Goal: Navigation & Orientation: Understand site structure

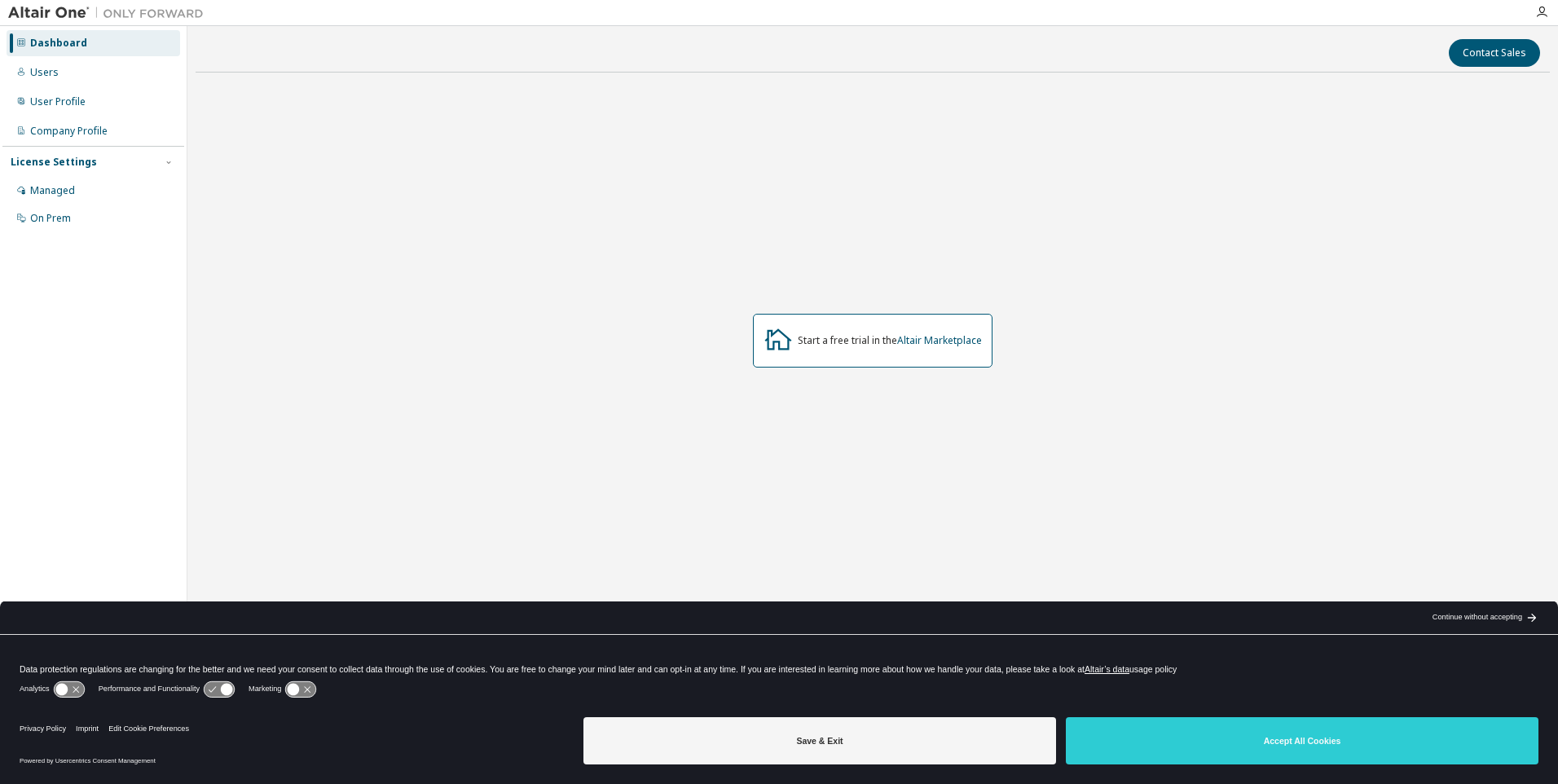
click at [1472, 614] on div "Continue without accepting" at bounding box center [1478, 618] width 90 height 13
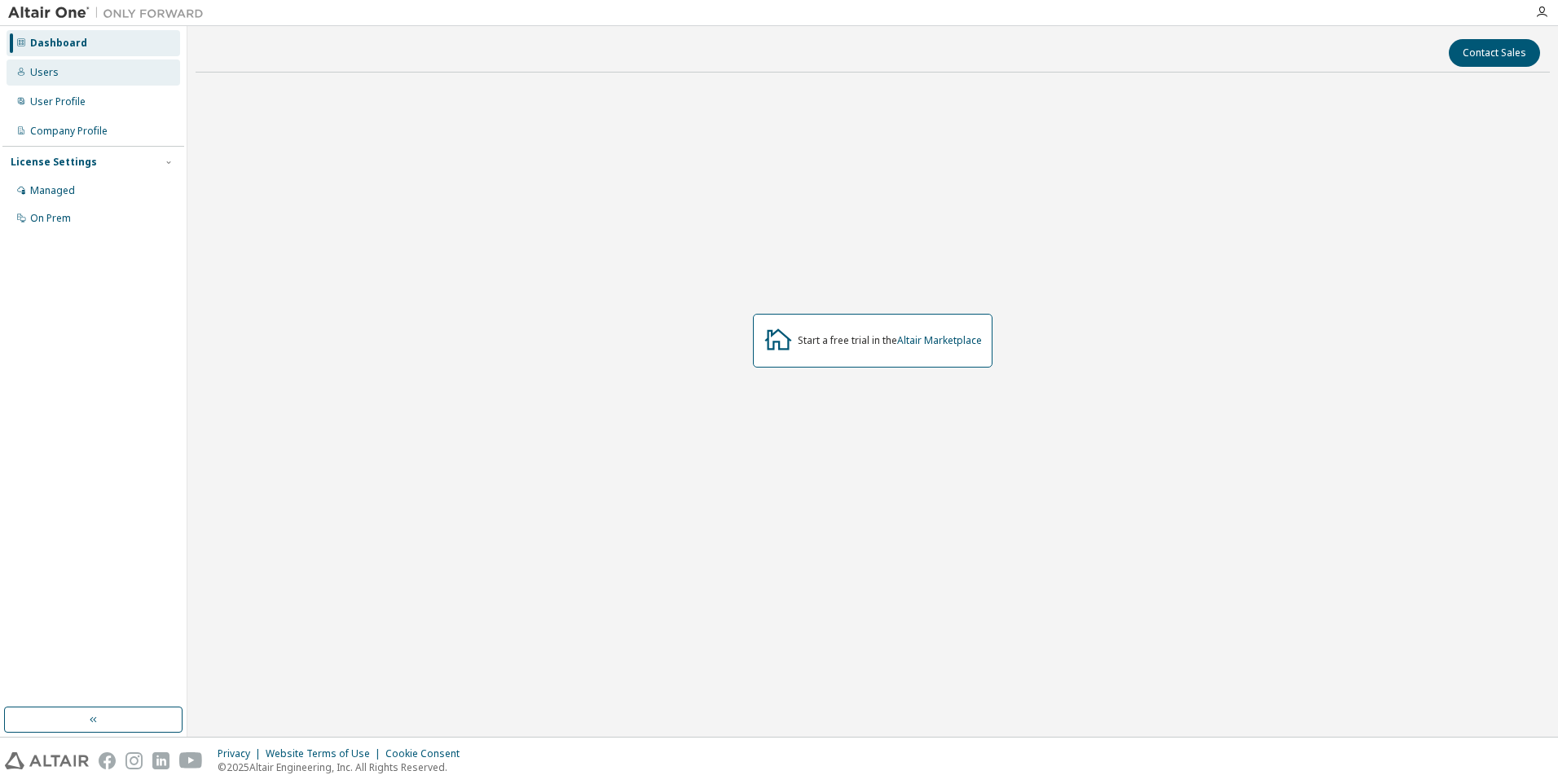
click at [61, 78] on div "Users" at bounding box center [93, 72] width 174 height 26
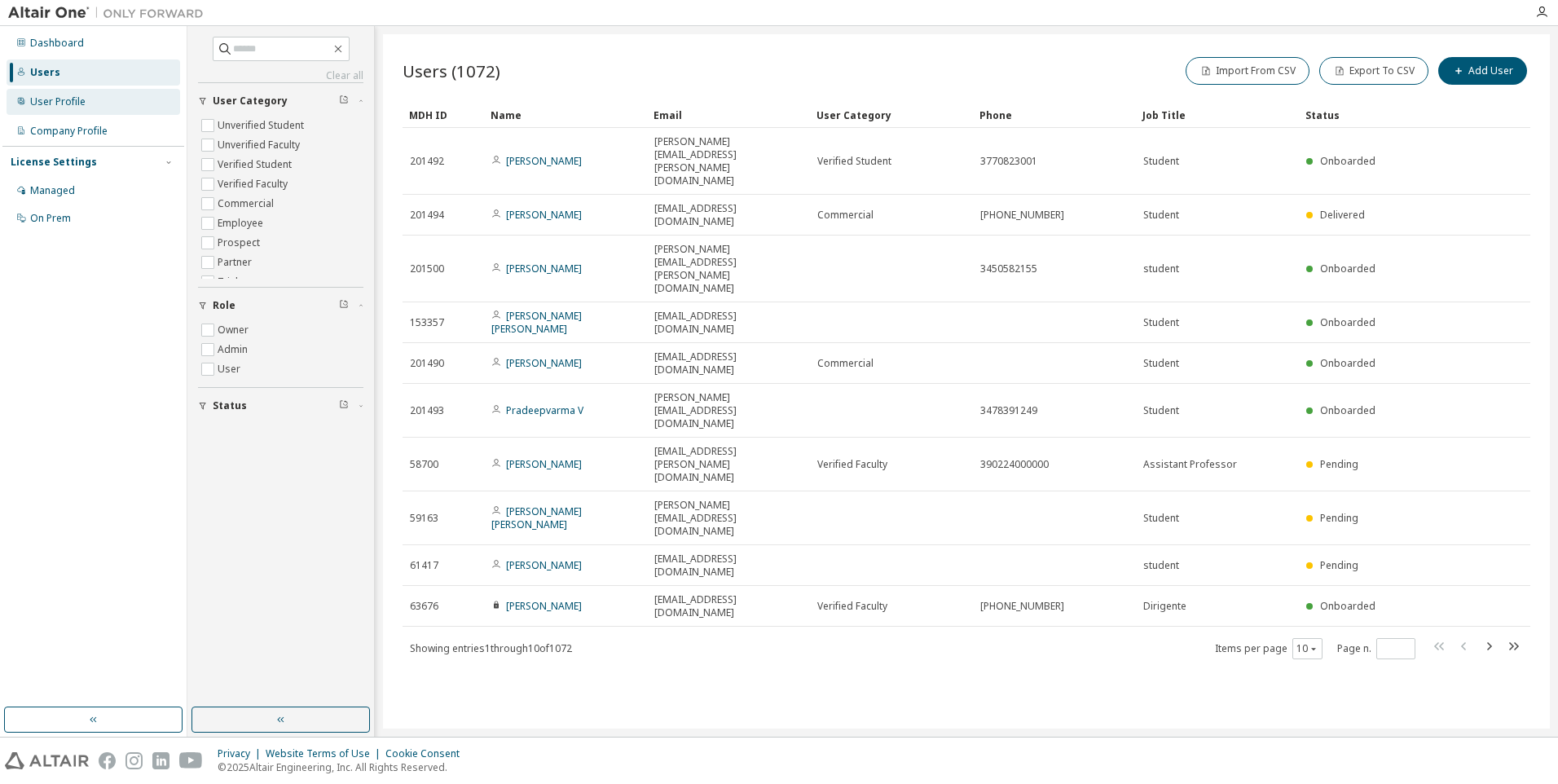
click at [44, 105] on div "User Profile" at bounding box center [58, 102] width 55 height 13
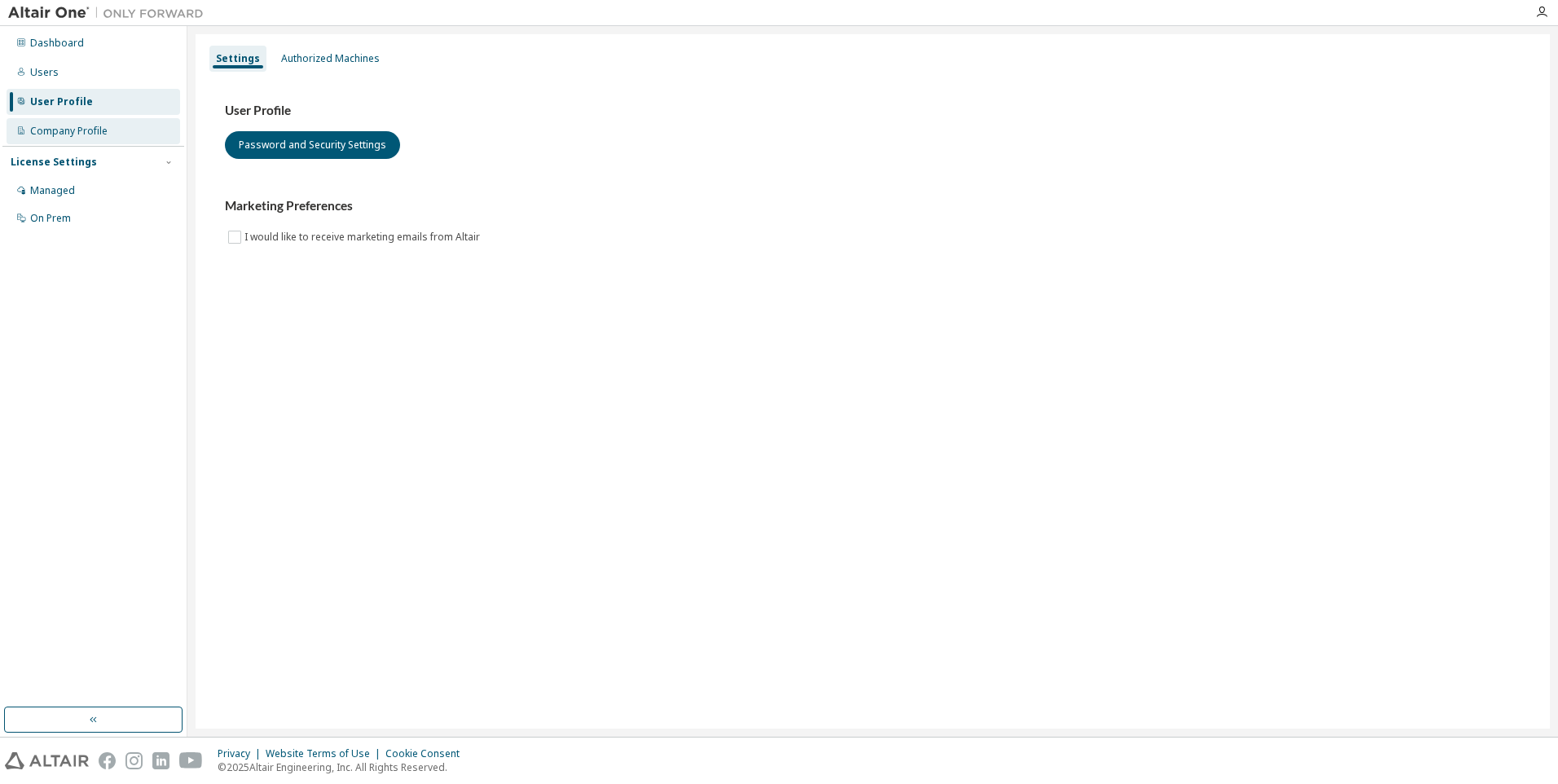
click at [47, 132] on div "Company Profile" at bounding box center [69, 132] width 77 height 13
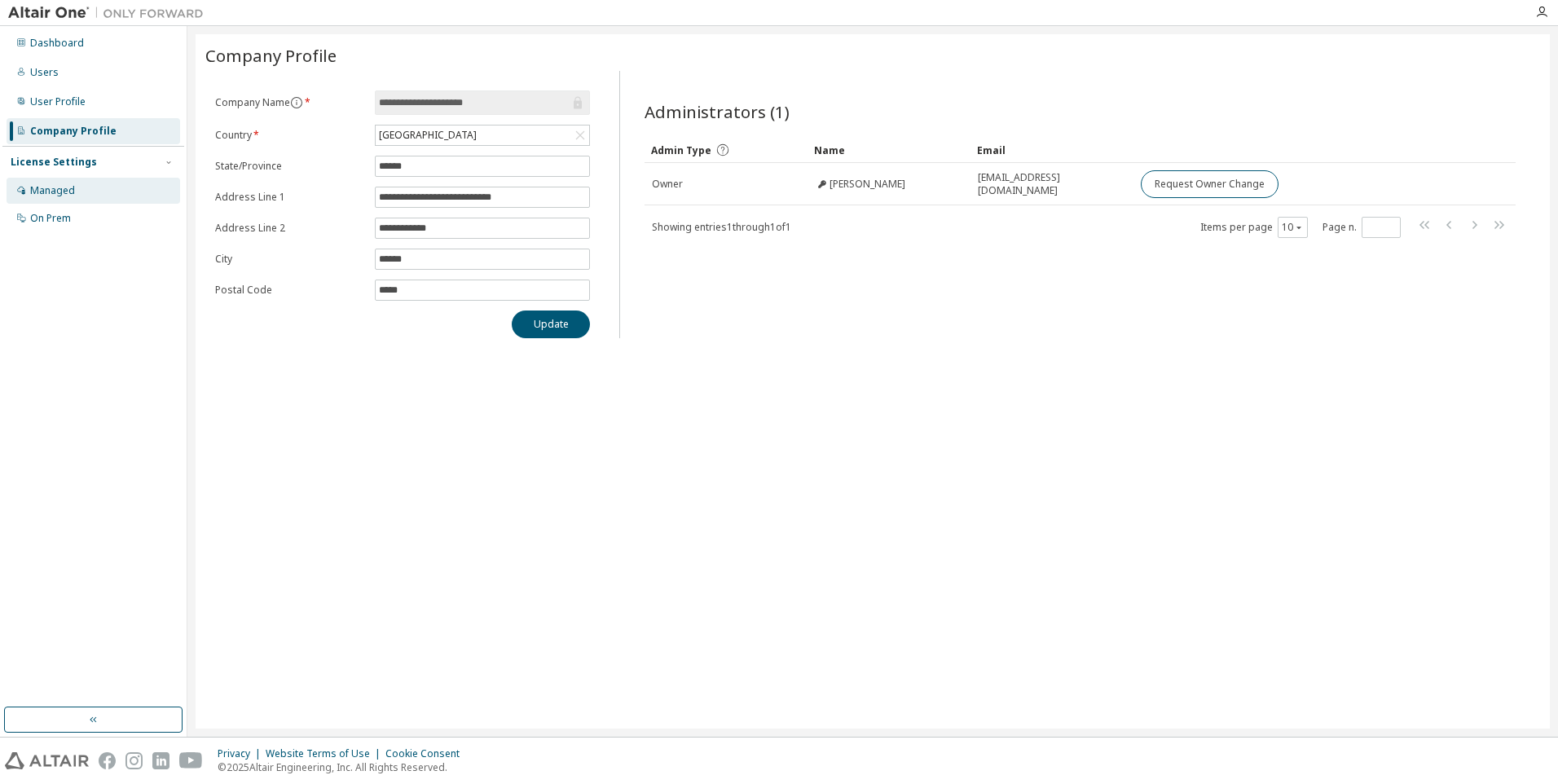
click at [51, 185] on div "Managed" at bounding box center [52, 191] width 44 height 13
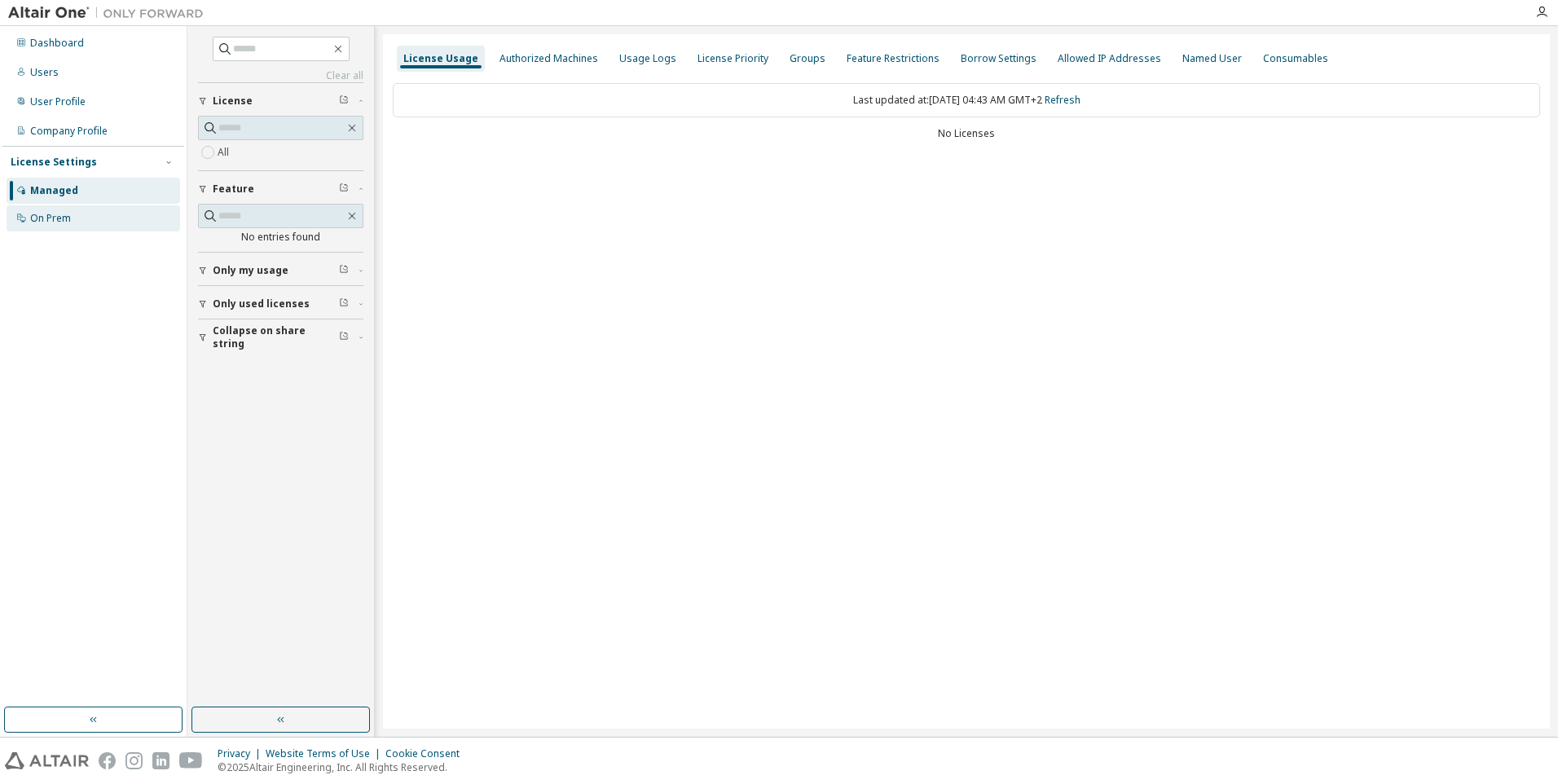
click at [54, 215] on div "On Prem" at bounding box center [50, 219] width 41 height 13
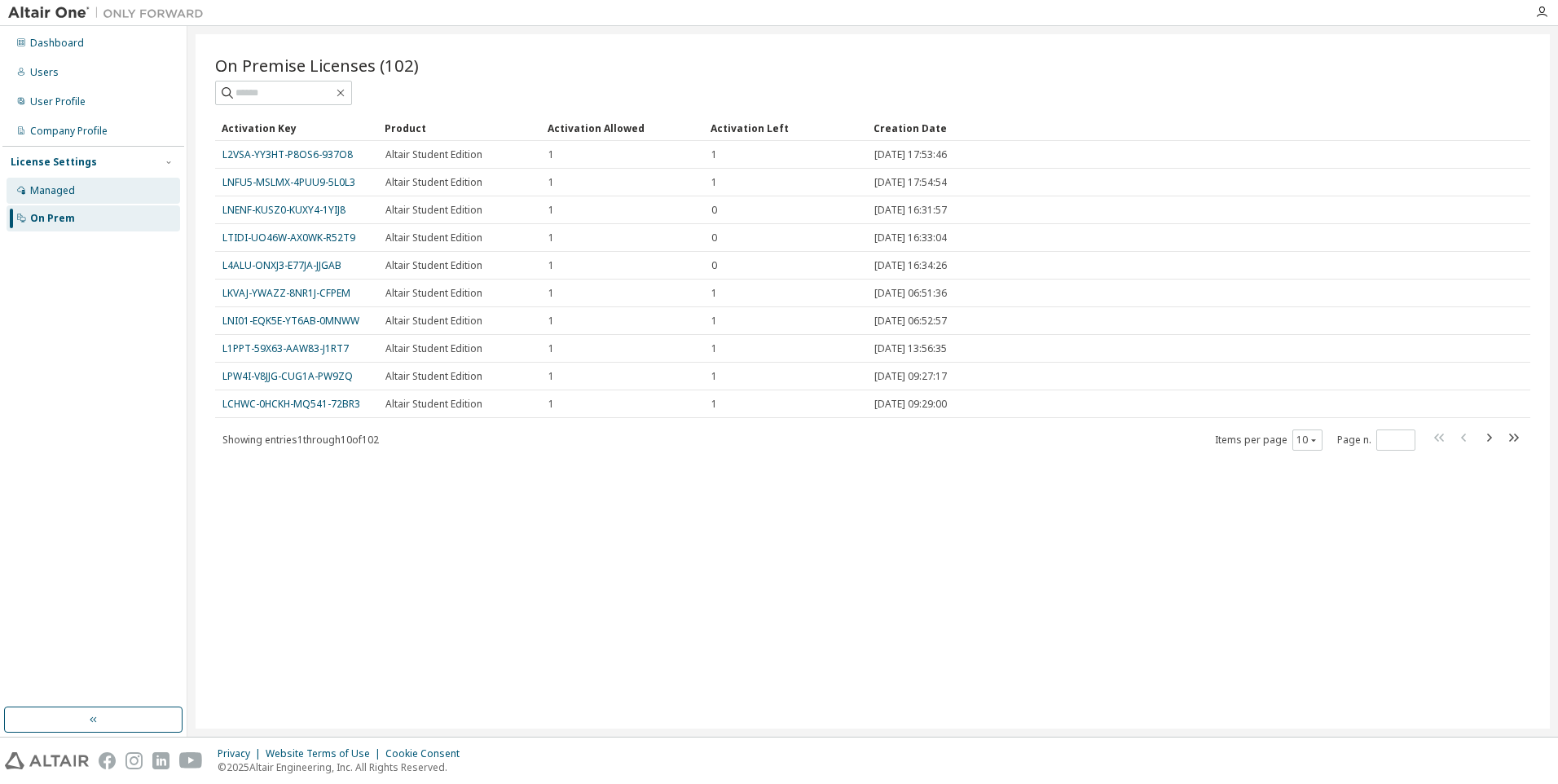
click at [49, 199] on div "Managed" at bounding box center [93, 190] width 174 height 26
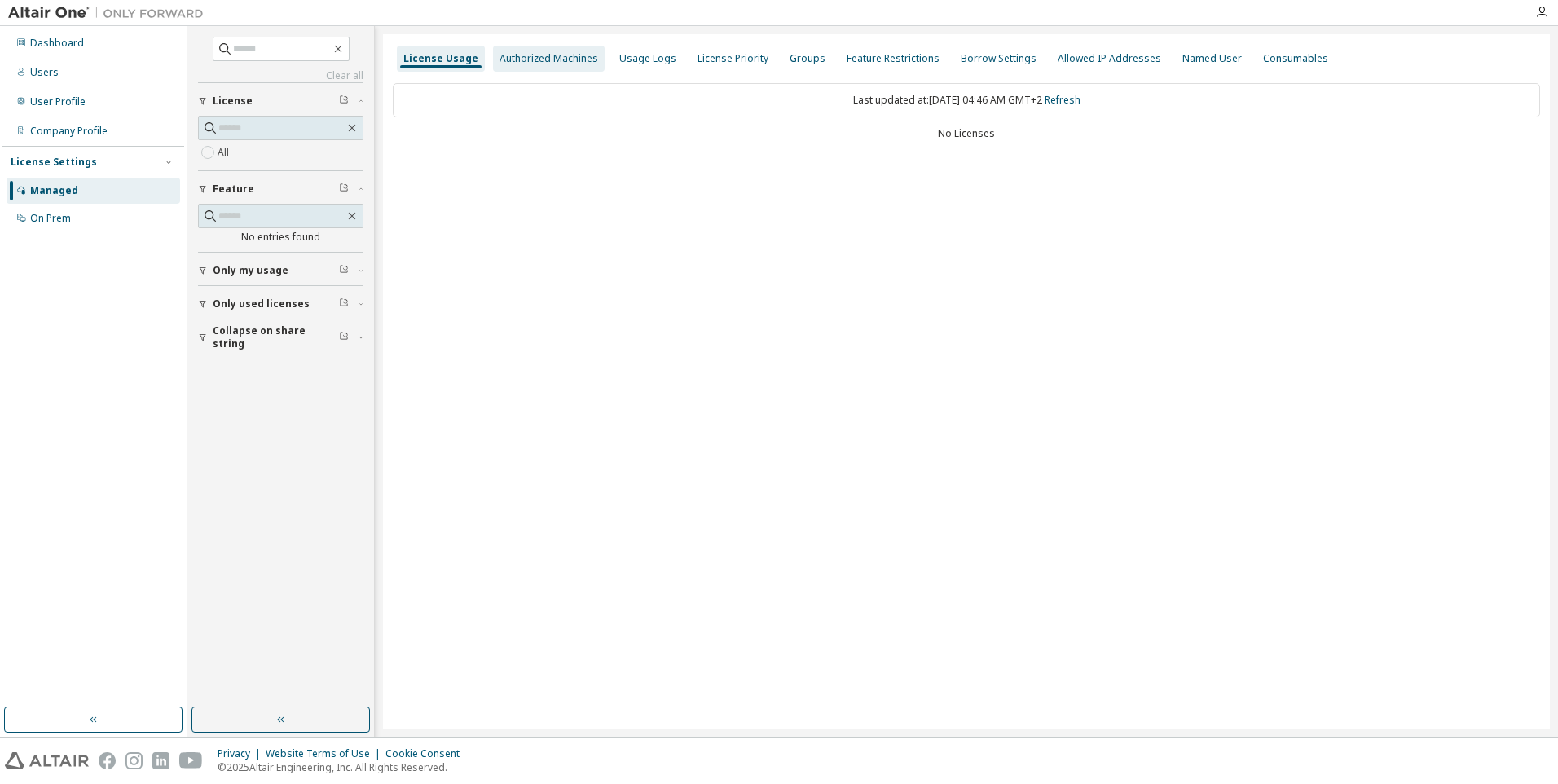
click at [552, 65] on div "Authorized Machines" at bounding box center [549, 59] width 99 height 13
